Goal: Information Seeking & Learning: Learn about a topic

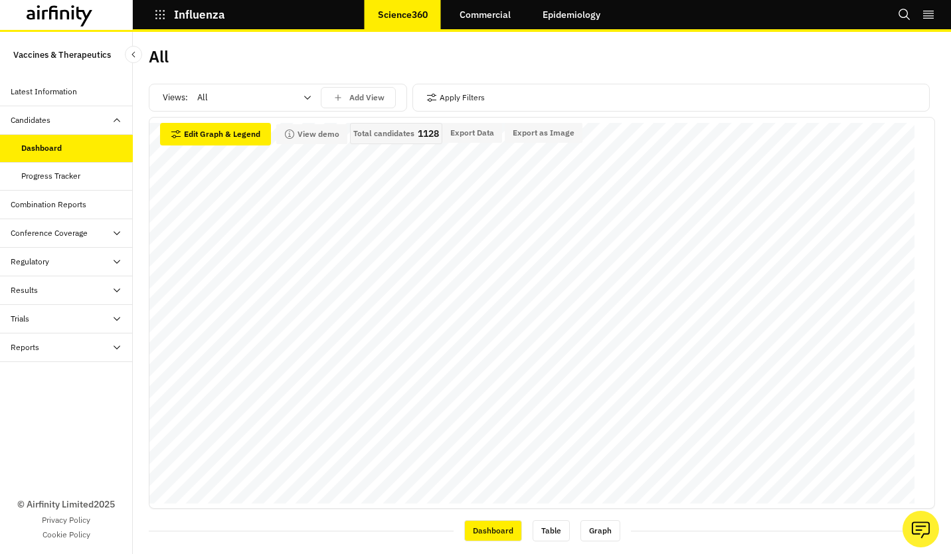
click at [46, 394] on div "© Airfinity Limited 2025 Privacy Policy Cookie Policy" at bounding box center [66, 458] width 133 height 192
click at [535, 534] on div "Table" at bounding box center [550, 530] width 37 height 21
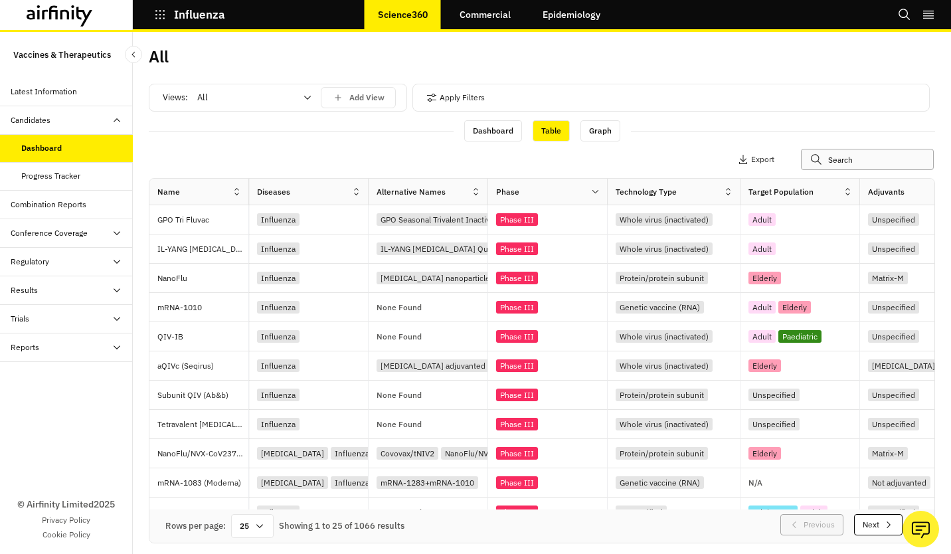
click at [852, 163] on input "text" at bounding box center [867, 159] width 133 height 21
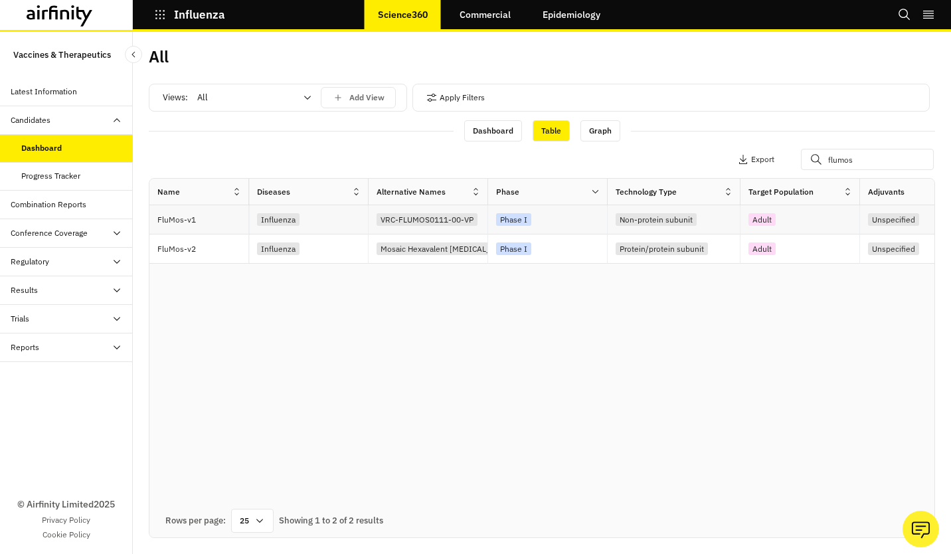
click at [478, 226] on div "VRC-FLUMOS0111-00-VP" at bounding box center [428, 220] width 104 height 15
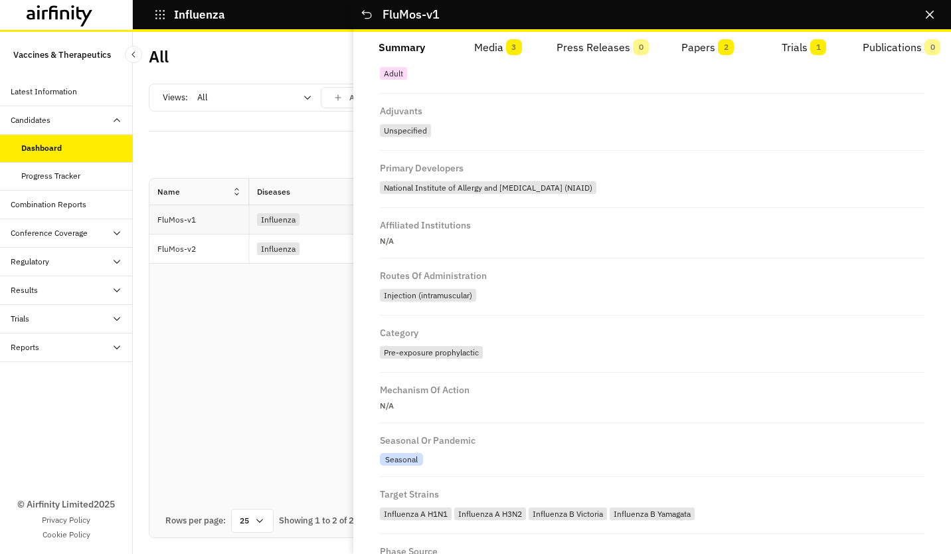
scroll to position [374, 0]
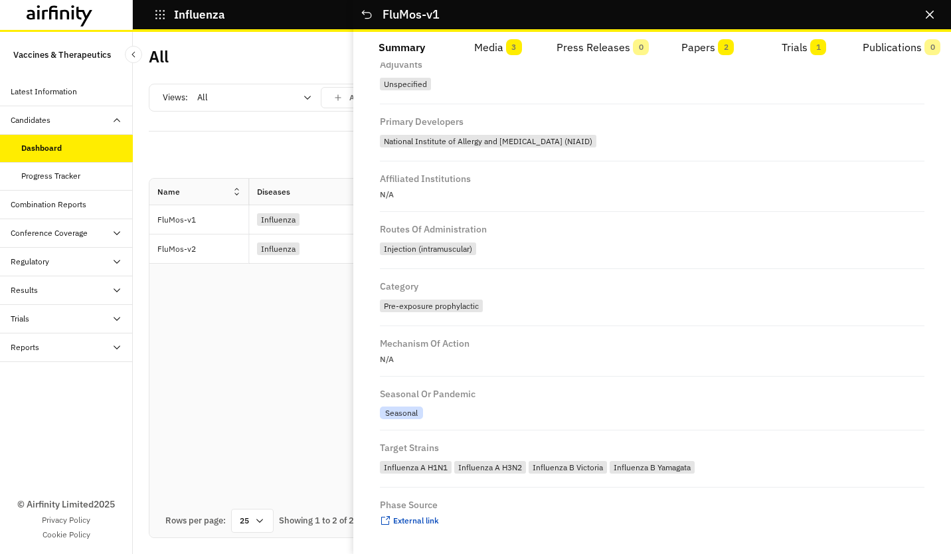
click at [712, 48] on button "Papers 2" at bounding box center [707, 48] width 96 height 32
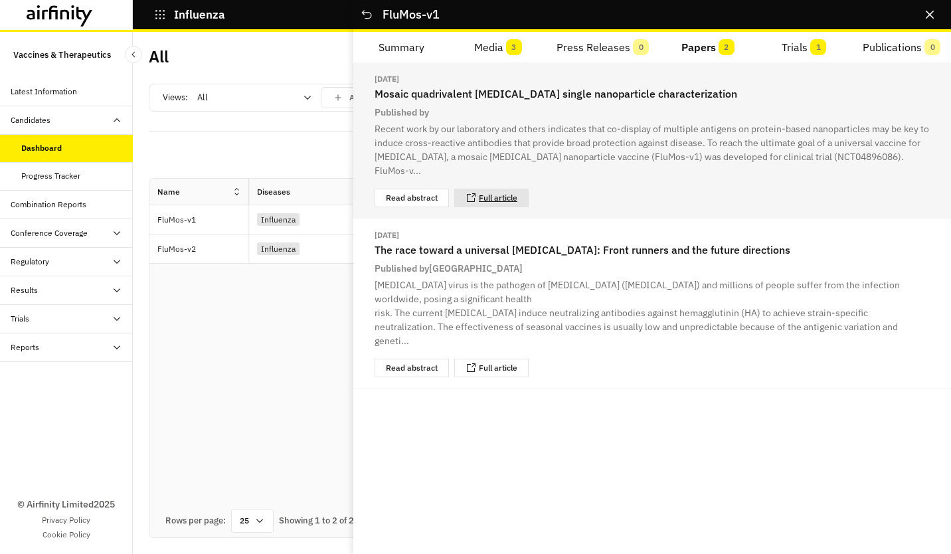
click at [506, 194] on link "Full article" at bounding box center [498, 198] width 39 height 8
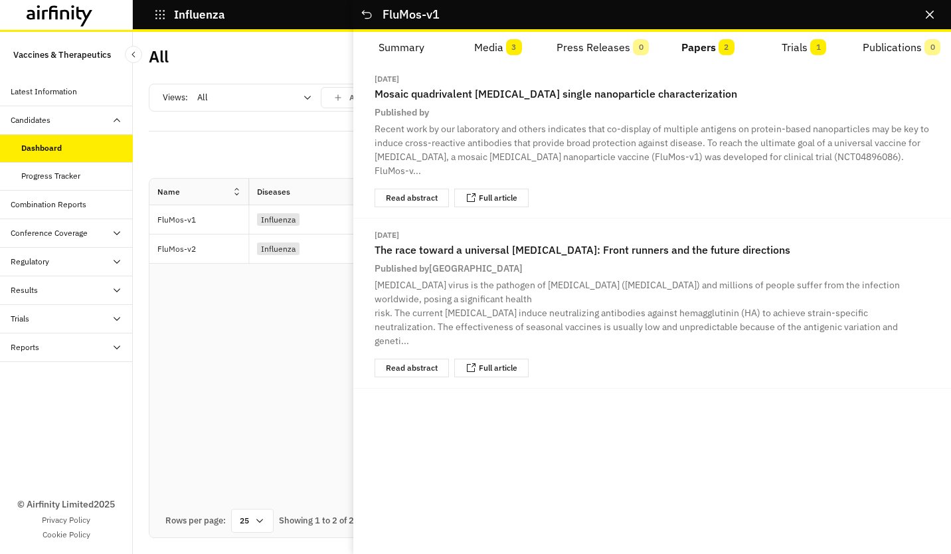
click at [876, 386] on div "[DATE] Mosaic quadrivalent [MEDICAL_DATA] single nanoparticle characterization …" at bounding box center [651, 307] width 597 height 491
click at [930, 15] on icon "Close" at bounding box center [929, 15] width 8 height 8
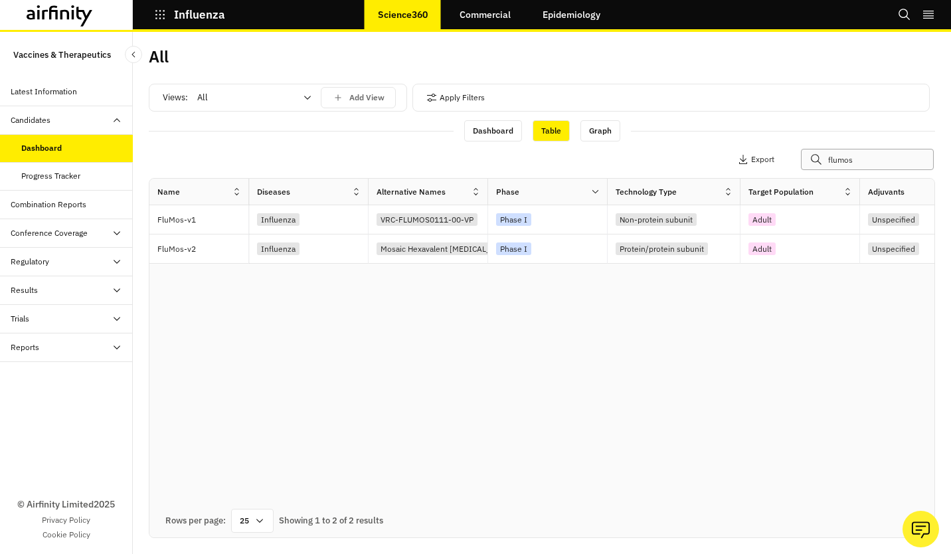
drag, startPoint x: 871, startPoint y: 158, endPoint x: 576, endPoint y: 145, distance: 295.0
click at [574, 154] on div "Apply Filters Columns Export flumos" at bounding box center [542, 160] width 786 height 35
click at [339, 216] on div "Influenza" at bounding box center [312, 219] width 111 height 18
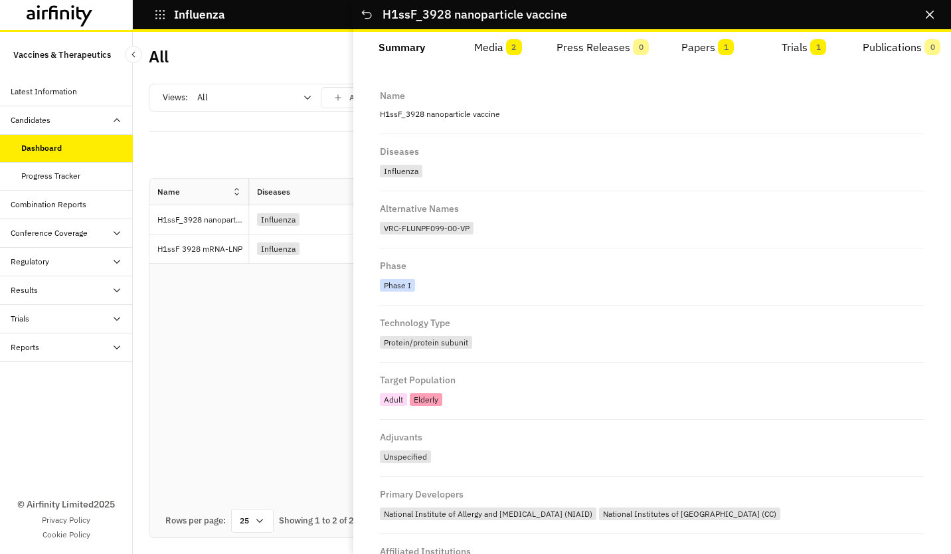
click at [728, 60] on button "Papers 1" at bounding box center [707, 48] width 96 height 32
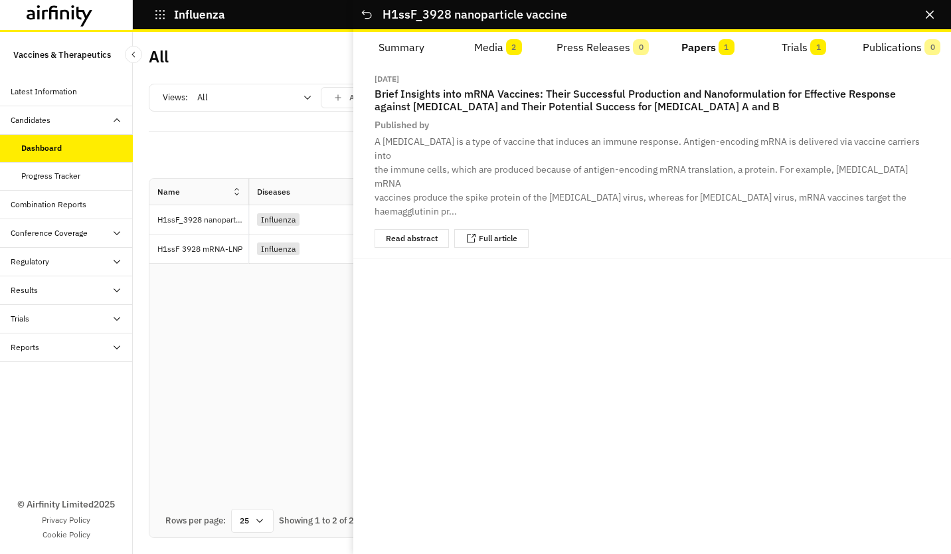
click at [511, 44] on span "2" at bounding box center [514, 47] width 16 height 16
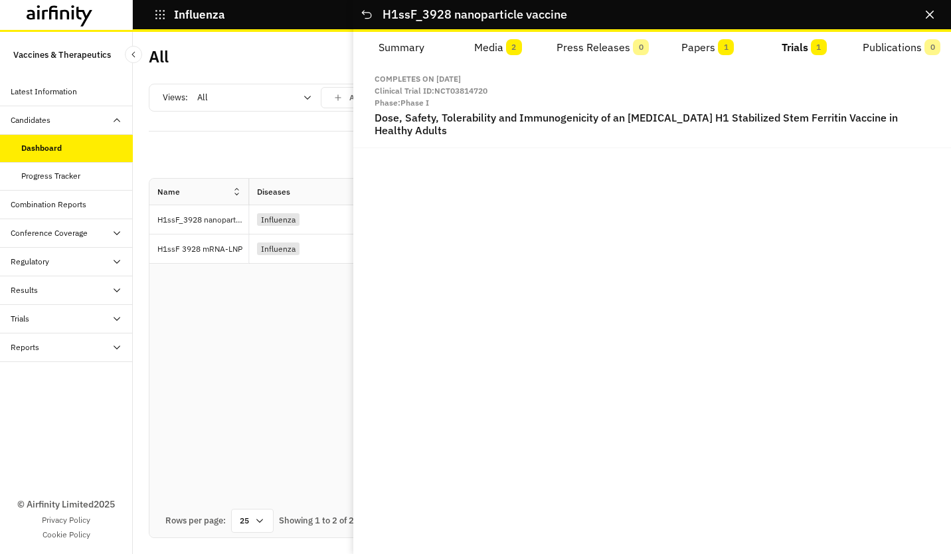
click at [829, 46] on button "Trials 1" at bounding box center [803, 48] width 96 height 32
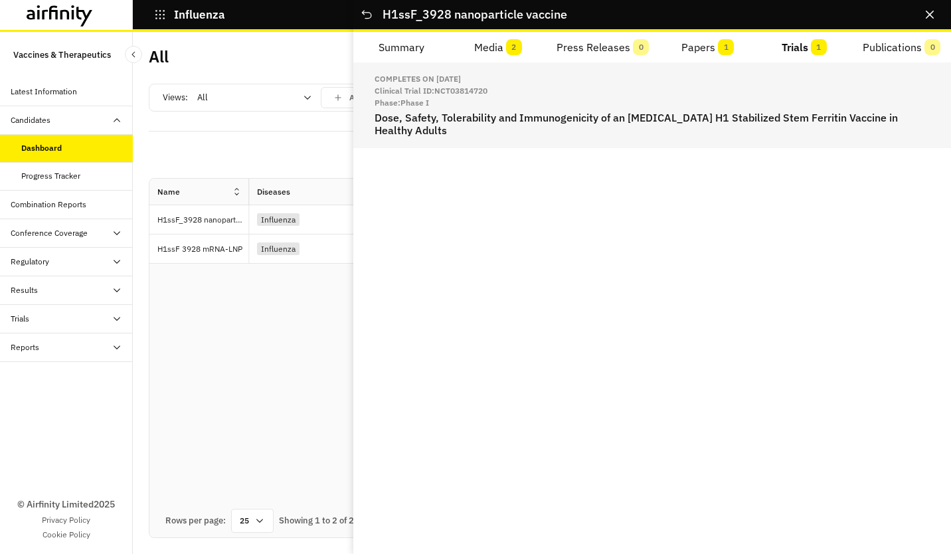
click at [662, 116] on h2 "Dose, Safety, Tolerability and Immunogenicity of an [MEDICAL_DATA] H1 Stabilize…" at bounding box center [651, 124] width 555 height 25
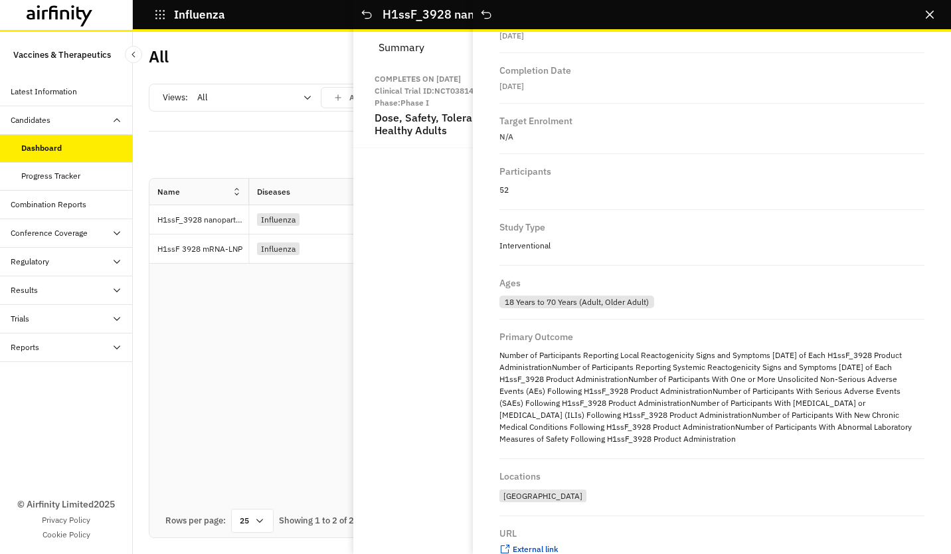
scroll to position [615, 0]
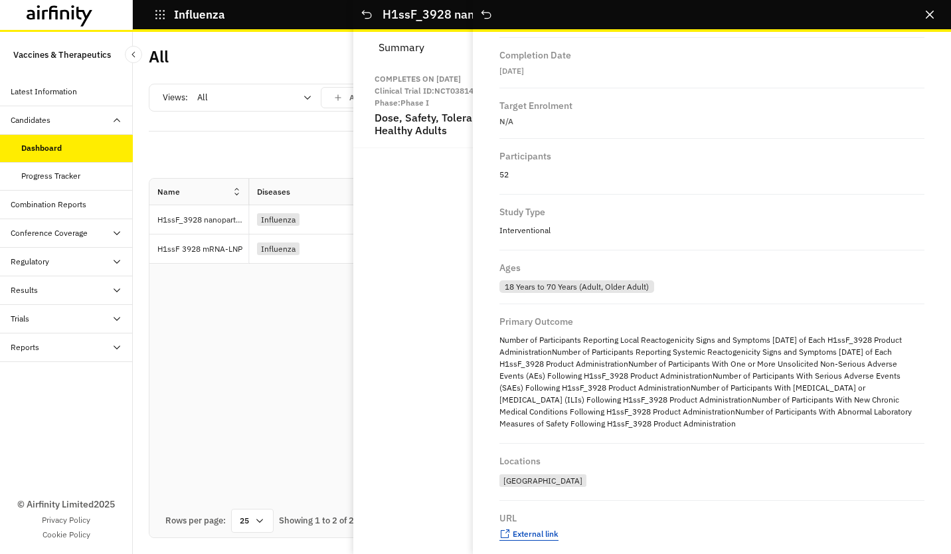
click at [535, 528] on span "External link" at bounding box center [536, 533] width 46 height 10
click at [923, 18] on button "Close" at bounding box center [929, 14] width 21 height 21
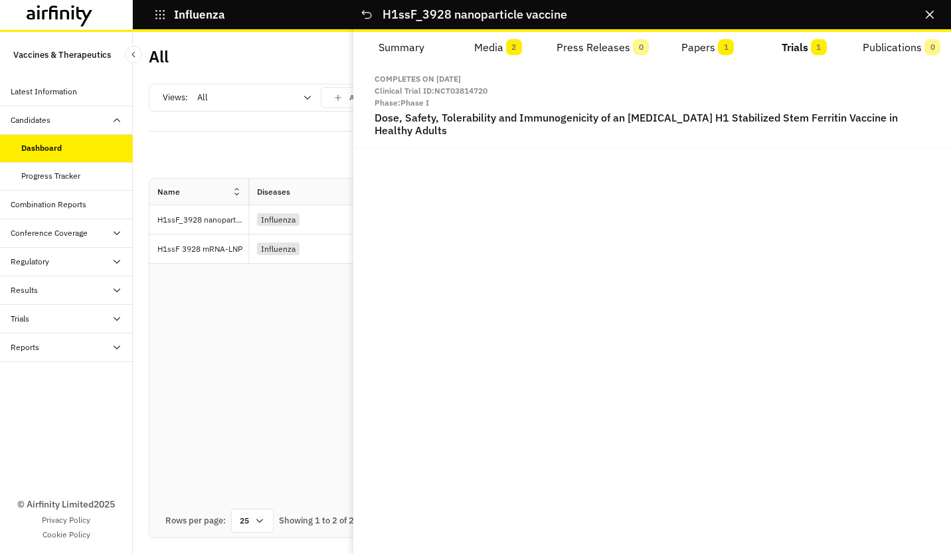
click at [933, 11] on button "Close" at bounding box center [929, 14] width 21 height 21
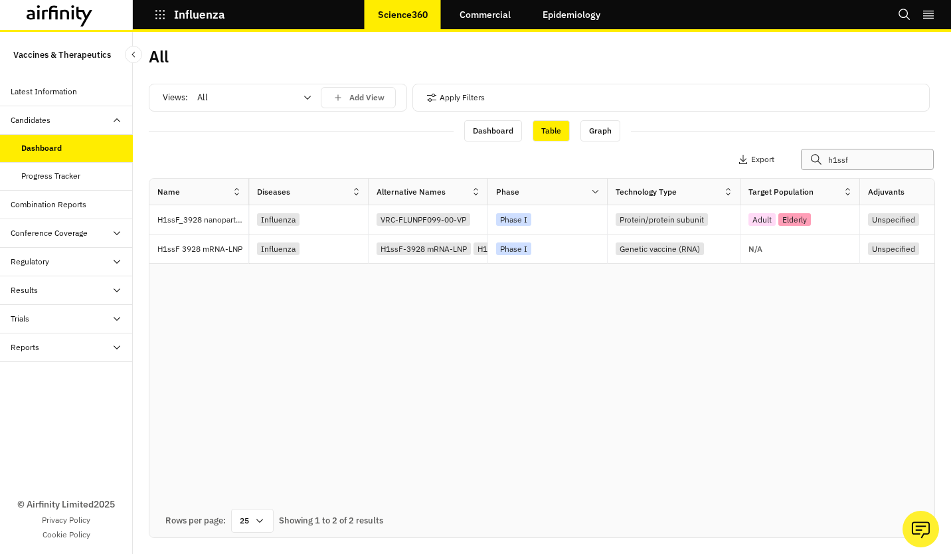
drag, startPoint x: 868, startPoint y: 159, endPoint x: 604, endPoint y: 187, distance: 265.7
click at [604, 187] on div "Apply Filters Columns Export h1ssf Name Diseases Alternative Names Phase Techno…" at bounding box center [542, 323] width 786 height 360
paste input "LPhTXdNS1"
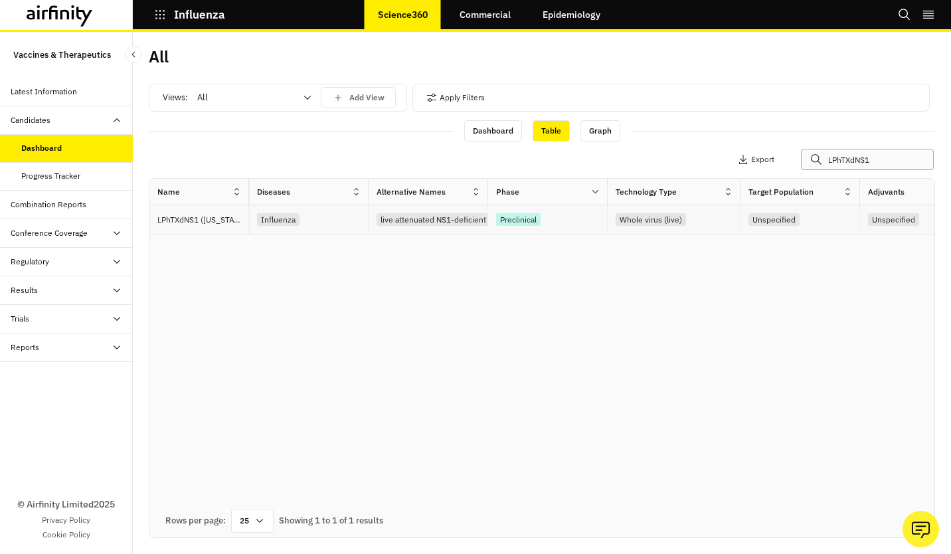
type input "LPhTXdNS1"
click at [519, 216] on div "Preclinical" at bounding box center [518, 219] width 44 height 13
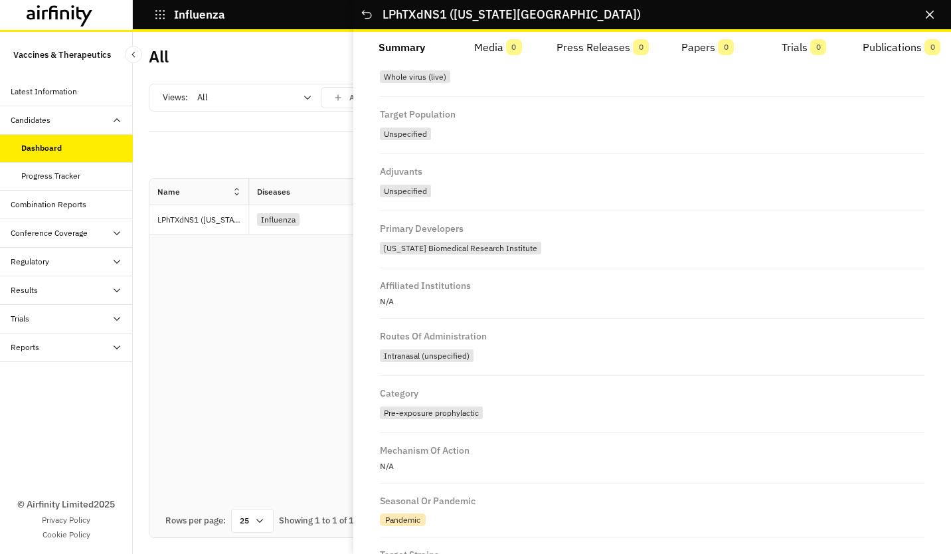
scroll to position [374, 0]
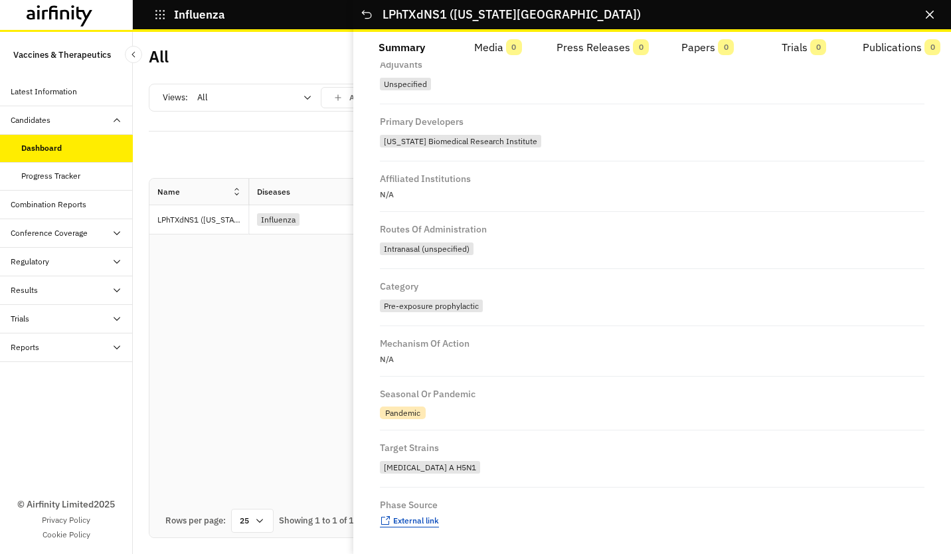
click at [424, 516] on span "External link" at bounding box center [416, 520] width 46 height 10
